Goal: Task Accomplishment & Management: Manage account settings

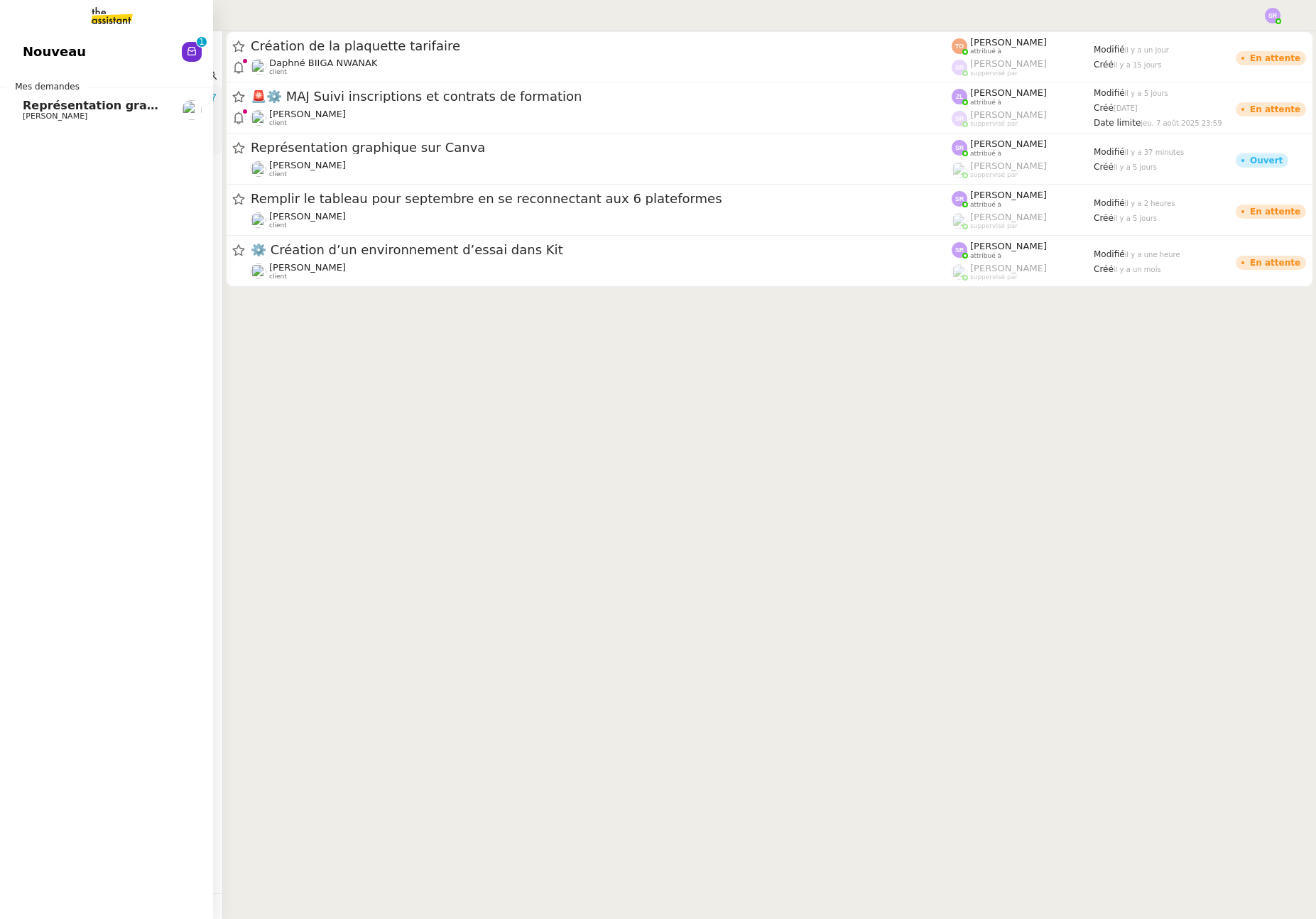
click at [135, 110] on span "Représentation graphique sur Canva" at bounding box center [141, 106] width 236 height 14
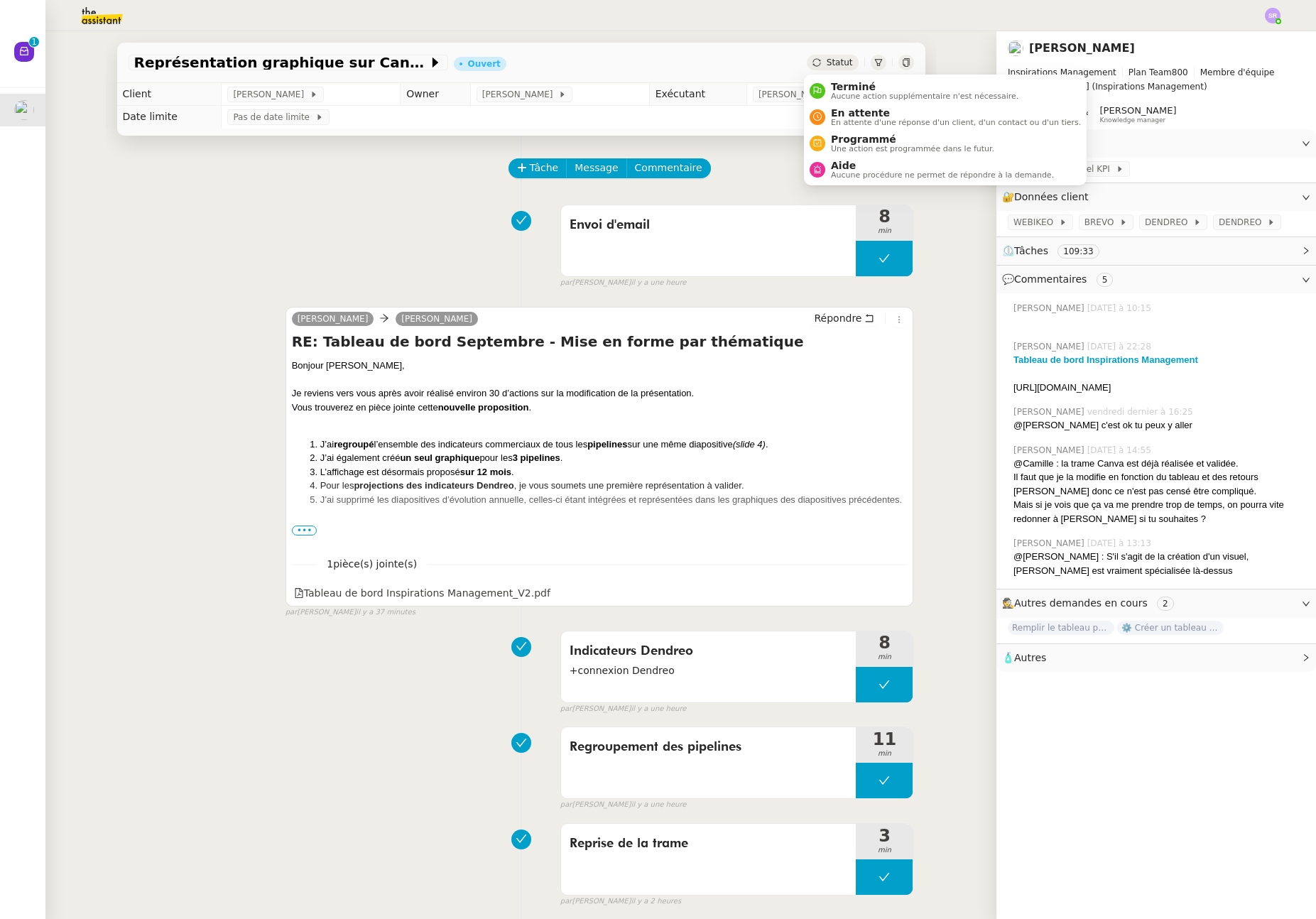
click at [842, 59] on span "Statut" at bounding box center [839, 62] width 27 height 10
click at [878, 121] on span "En attente d'une réponse d'un client, d'un contact ou d'un tiers." at bounding box center [955, 123] width 250 height 8
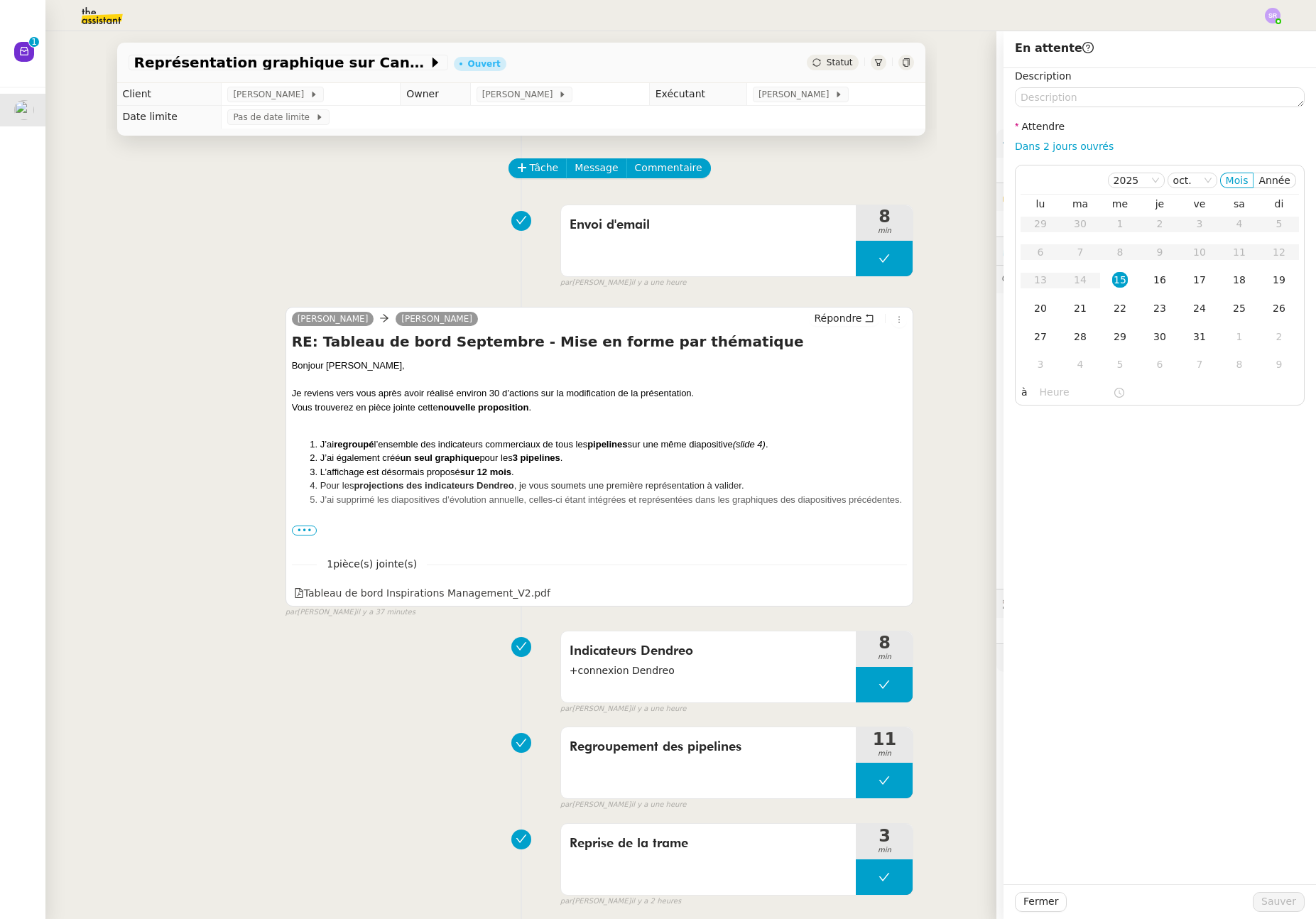
click at [1076, 151] on link "Dans 2 jours ouvrés" at bounding box center [1064, 146] width 99 height 11
type input "07:00"
click at [1271, 909] on span "Sauver" at bounding box center [1278, 901] width 35 height 16
